Goal: Book appointment/travel/reservation

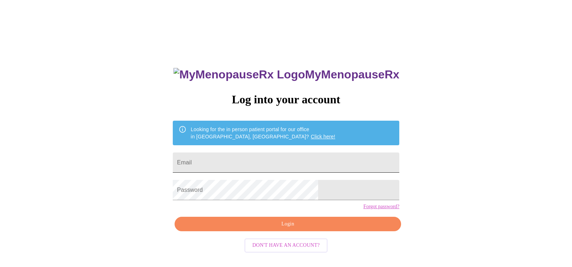
click at [274, 159] on input "Email" at bounding box center [286, 162] width 227 height 20
type input "[EMAIL_ADDRESS][DOMAIN_NAME]"
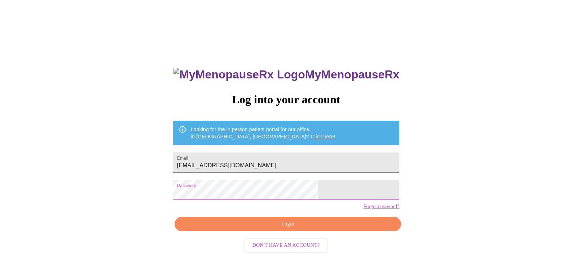
click at [299, 228] on span "Login" at bounding box center [288, 223] width 210 height 9
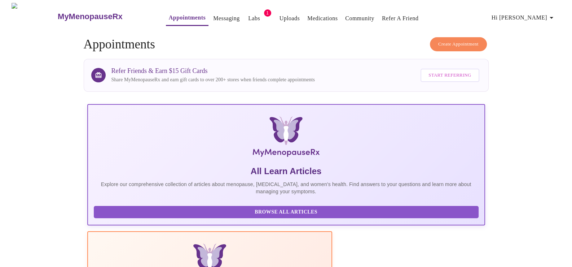
scroll to position [168, 0]
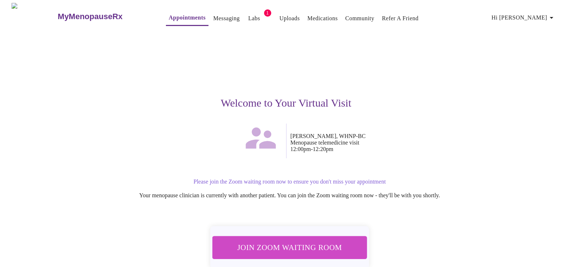
click at [283, 244] on span "Join Zoom Waiting Room" at bounding box center [290, 246] width 136 height 13
